Goal: Download file/media

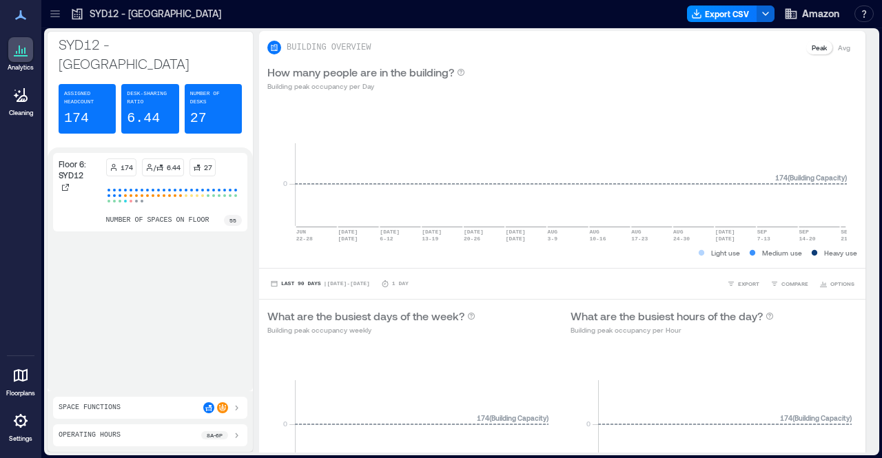
click at [54, 13] on icon at bounding box center [55, 14] width 14 height 14
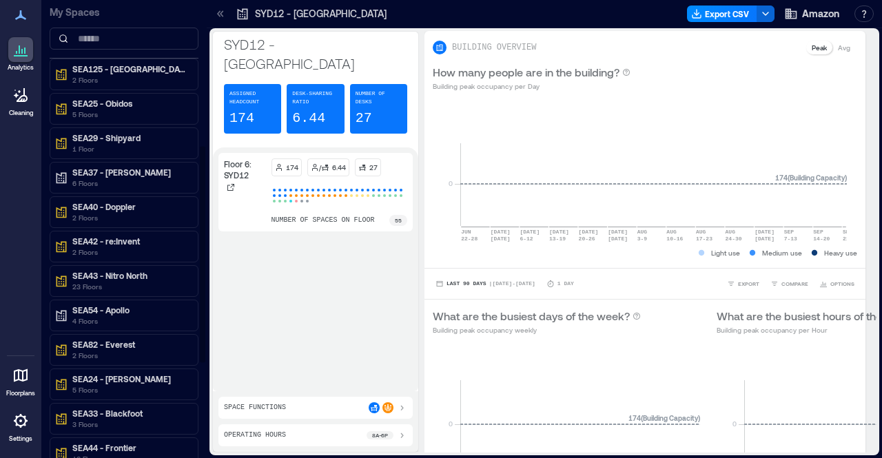
scroll to position [320, 0]
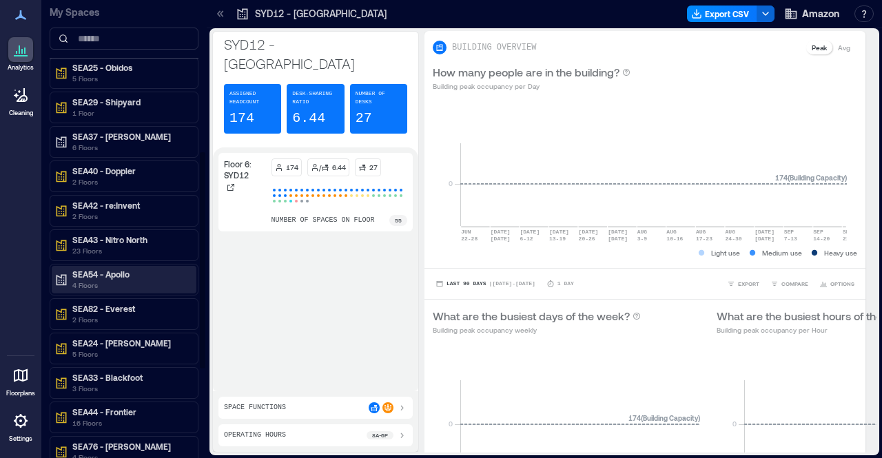
click at [102, 270] on p "SEA54 - Apollo" at bounding box center [130, 274] width 116 height 11
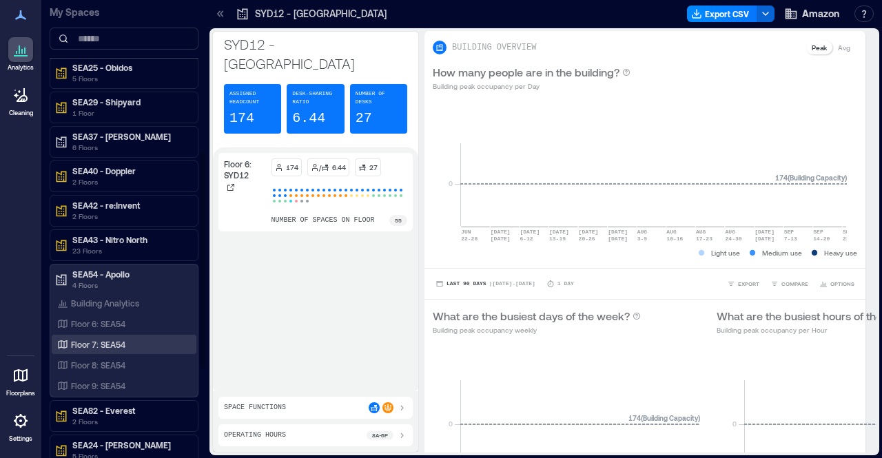
click at [104, 339] on p "Floor 7: SEA54" at bounding box center [98, 344] width 54 height 11
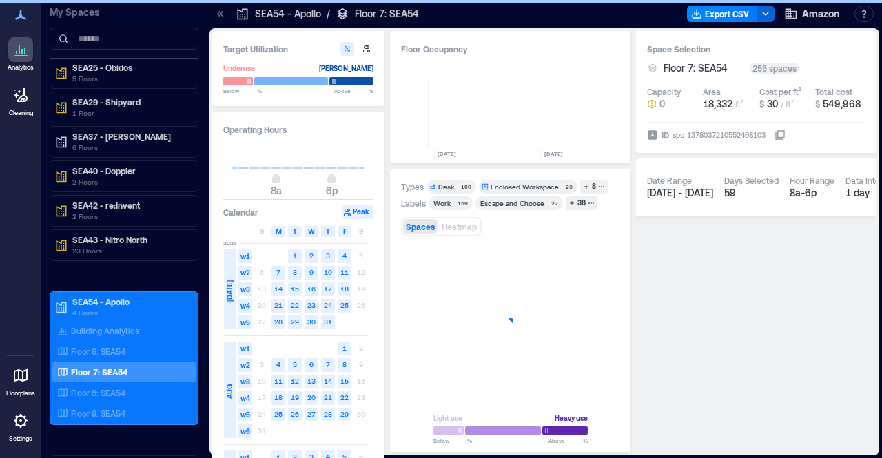
scroll to position [0, 676]
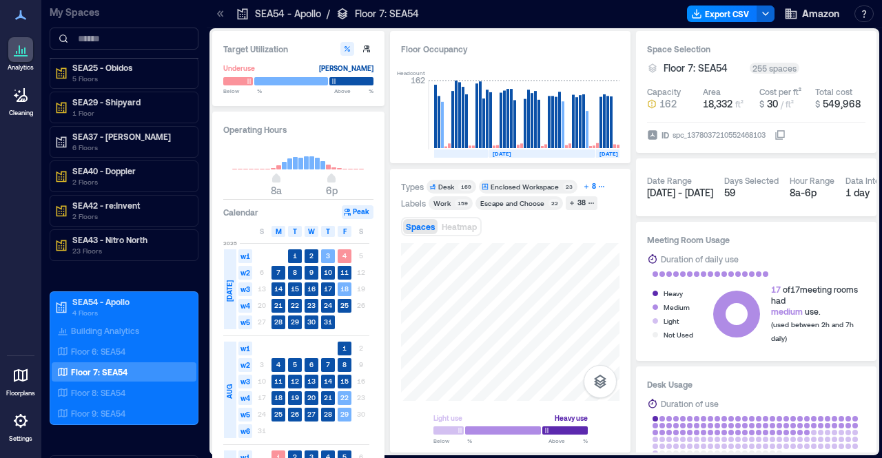
click at [598, 184] on icon "button" at bounding box center [601, 186] width 7 height 7
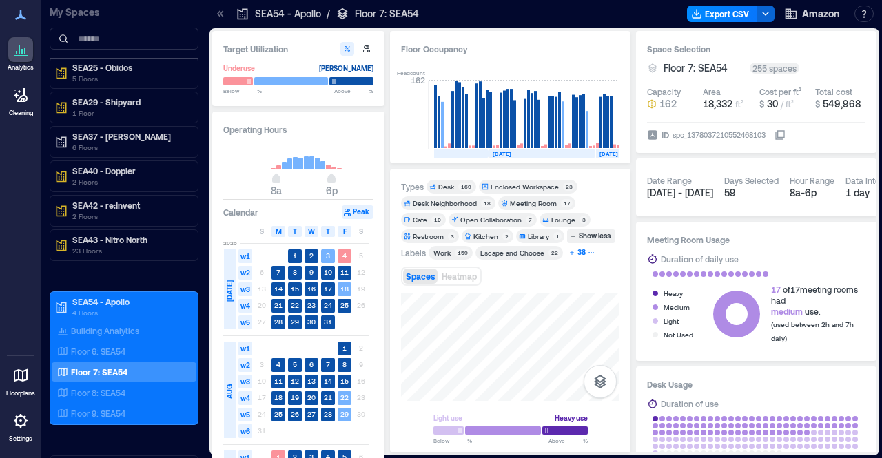
click at [577, 256] on div "38" at bounding box center [582, 253] width 12 height 12
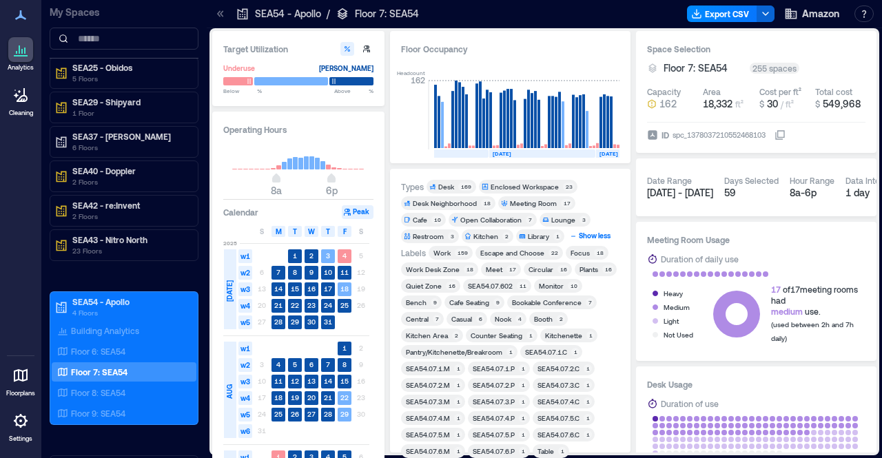
click at [601, 236] on div "Show less" at bounding box center [595, 236] width 36 height 12
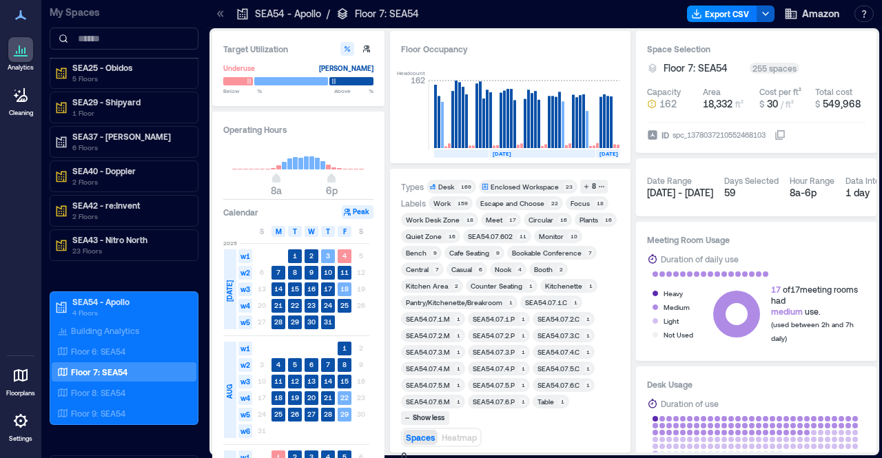
click at [769, 12] on icon "button" at bounding box center [765, 13] width 11 height 11
click at [720, 9] on button "Export CSV" at bounding box center [722, 14] width 70 height 17
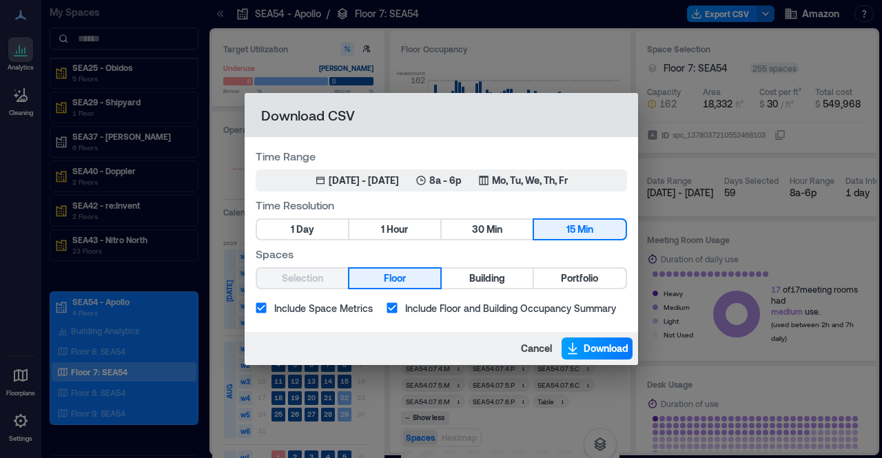
click at [584, 345] on span "Download" at bounding box center [606, 349] width 45 height 14
